Goal: Navigation & Orientation: Find specific page/section

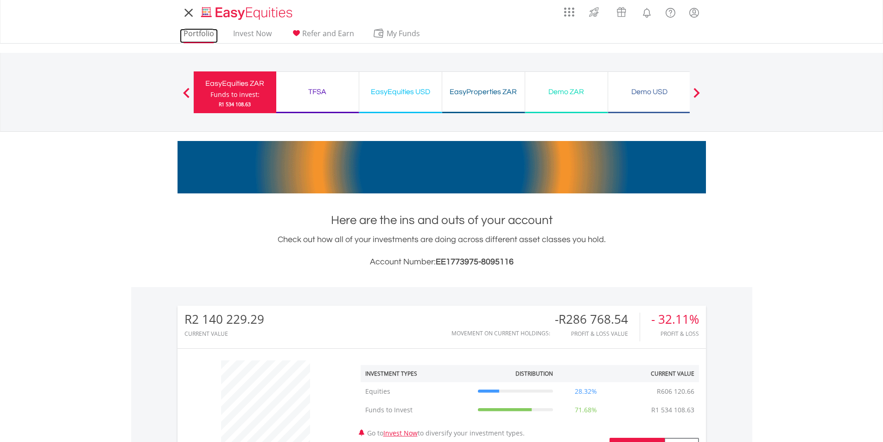
click at [192, 34] on link "Portfolio" at bounding box center [199, 36] width 38 height 14
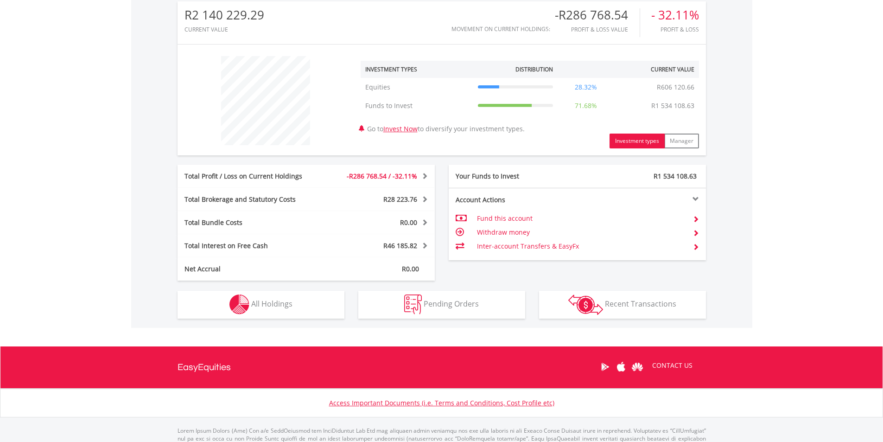
scroll to position [342, 0]
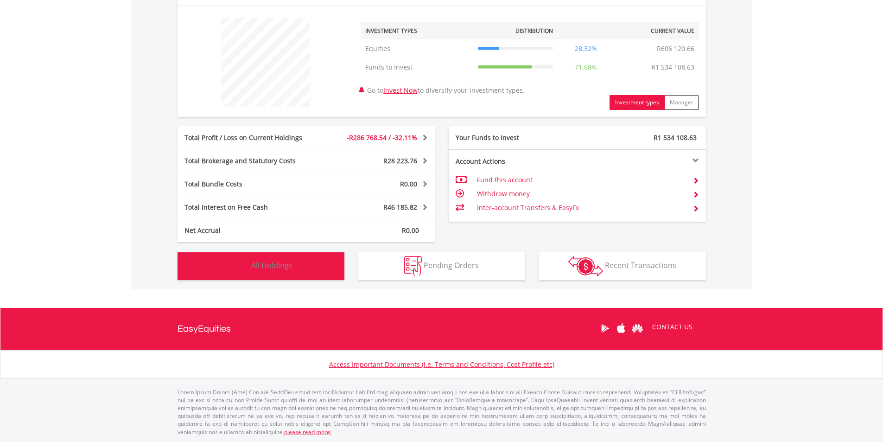
click at [255, 279] on button "Holdings All Holdings" at bounding box center [260, 266] width 167 height 28
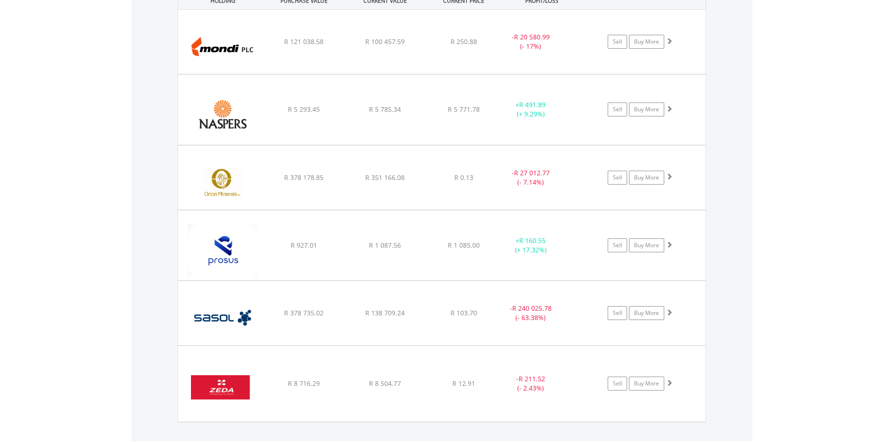
scroll to position [678, 0]
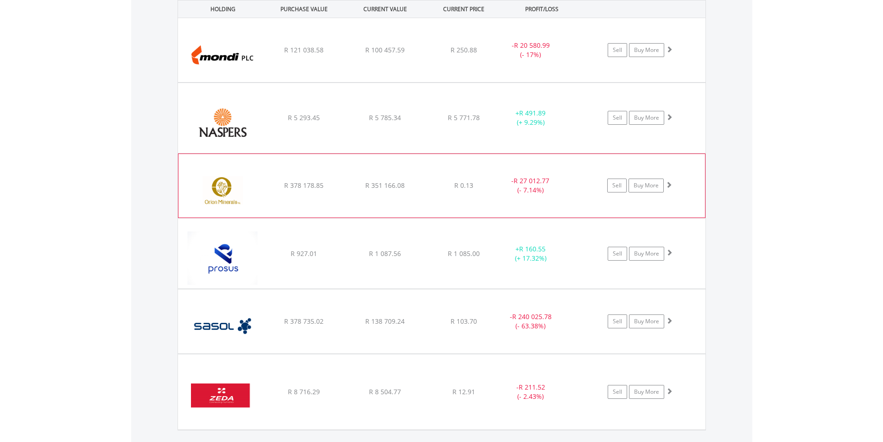
click at [436, 55] on div "R 0.13" at bounding box center [464, 49] width 74 height 9
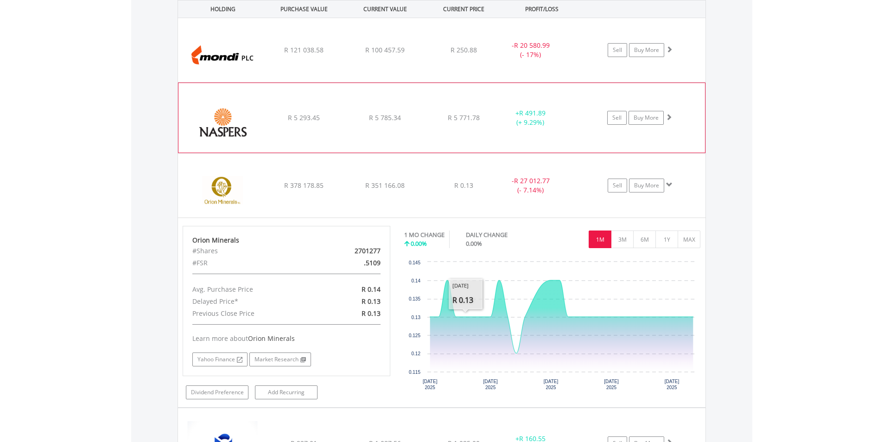
click at [355, 55] on div "R 5 785.34" at bounding box center [384, 49] width 79 height 9
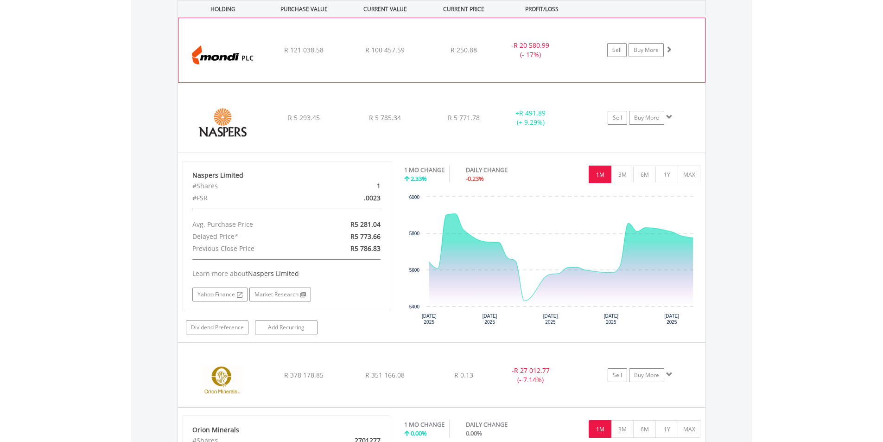
click at [397, 58] on div "﻿ Mondi PLC R 121 038.58 R 100 457.59 R 250.88 - R 20 580.99 (- 17%) Sell Buy M…" at bounding box center [441, 50] width 526 height 64
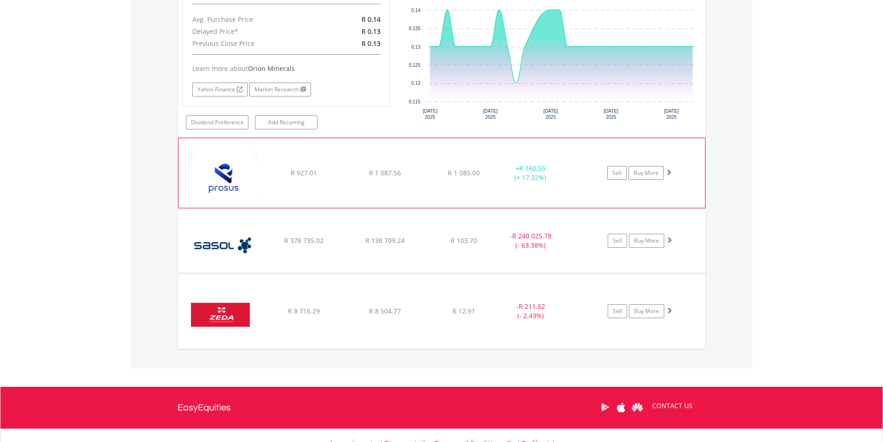
scroll to position [1328, 0]
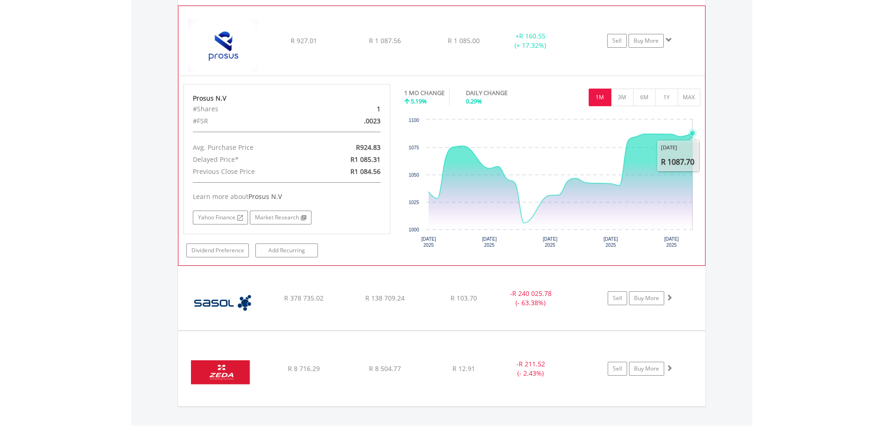
scroll to position [1513, 0]
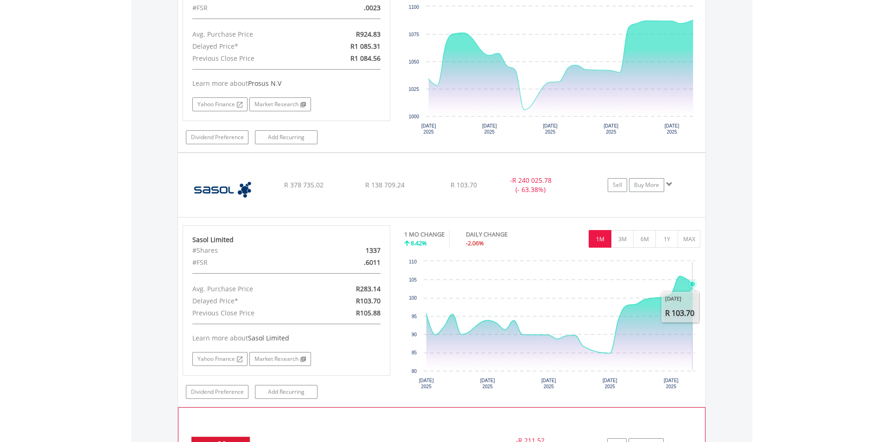
scroll to position [1698, 0]
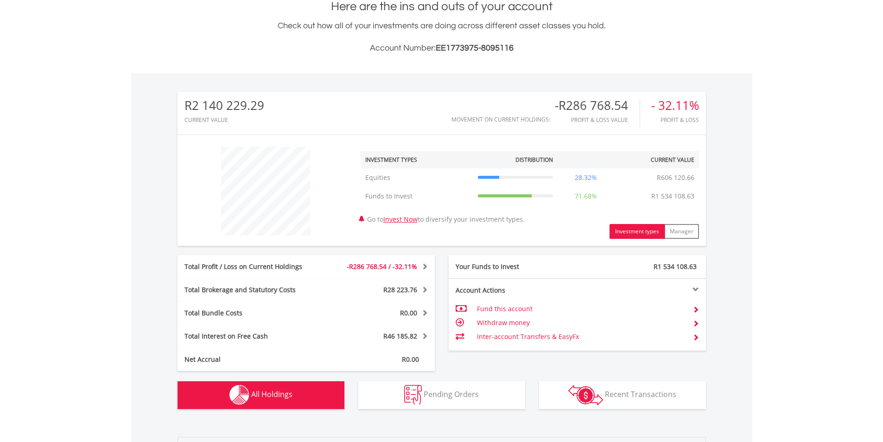
scroll to position [0, 0]
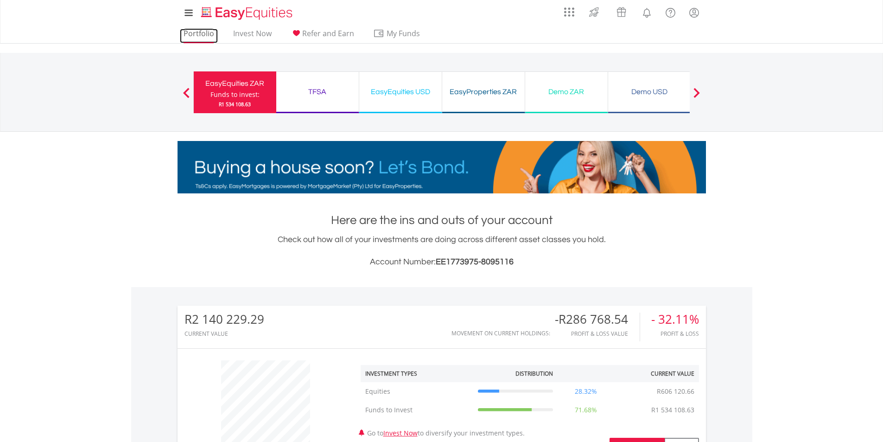
click at [201, 34] on link "Portfolio" at bounding box center [199, 36] width 38 height 14
